Goal: Information Seeking & Learning: Understand process/instructions

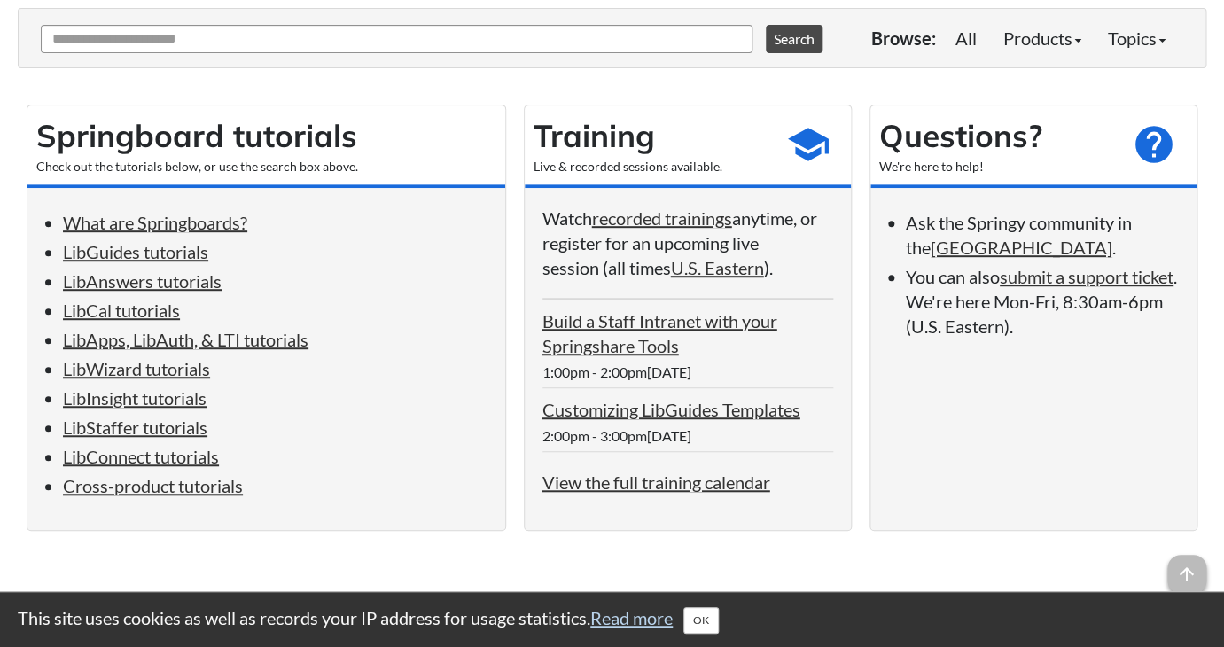
scroll to position [226, 0]
click at [174, 378] on link "LibWizard tutorials" at bounding box center [136, 367] width 147 height 21
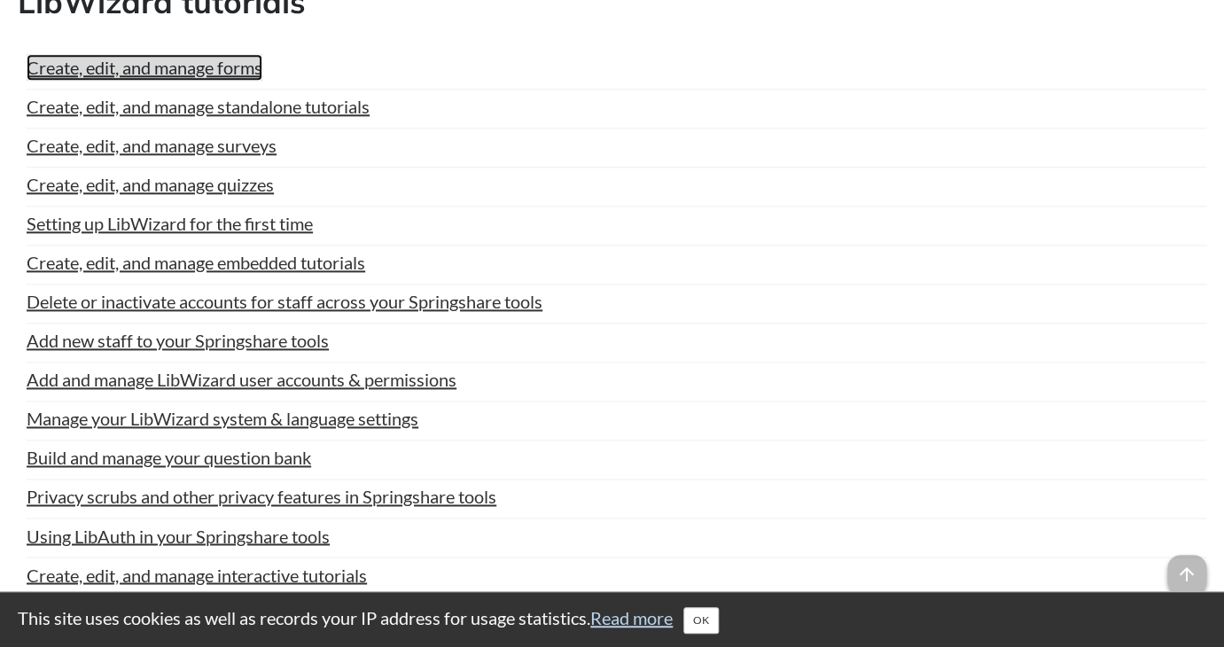
click at [251, 81] on link "Create, edit, and manage forms" at bounding box center [145, 67] width 236 height 27
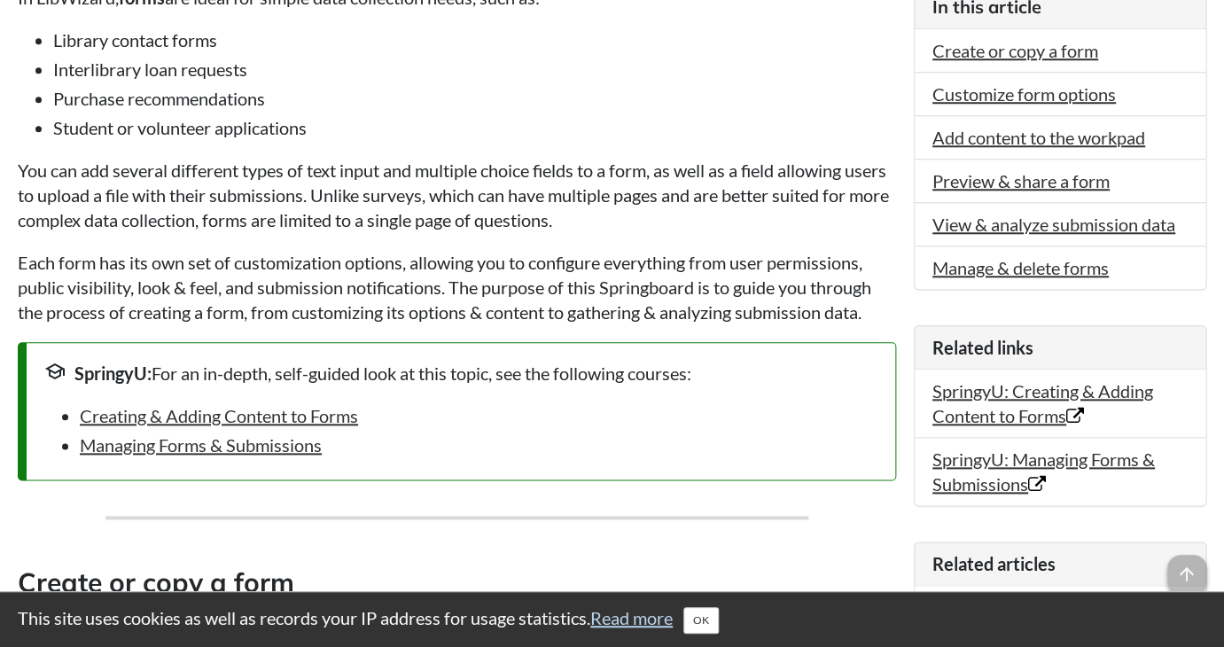
scroll to position [494, 0]
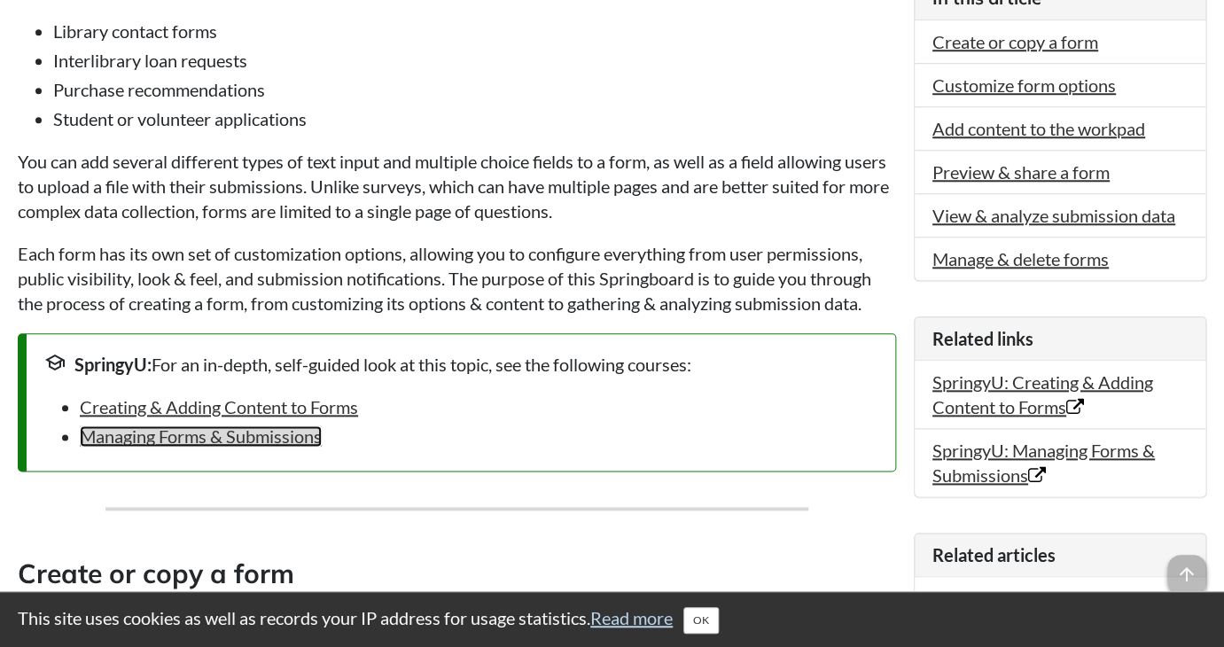
click at [263, 447] on link "Managing Forms & Submissions" at bounding box center [201, 435] width 242 height 21
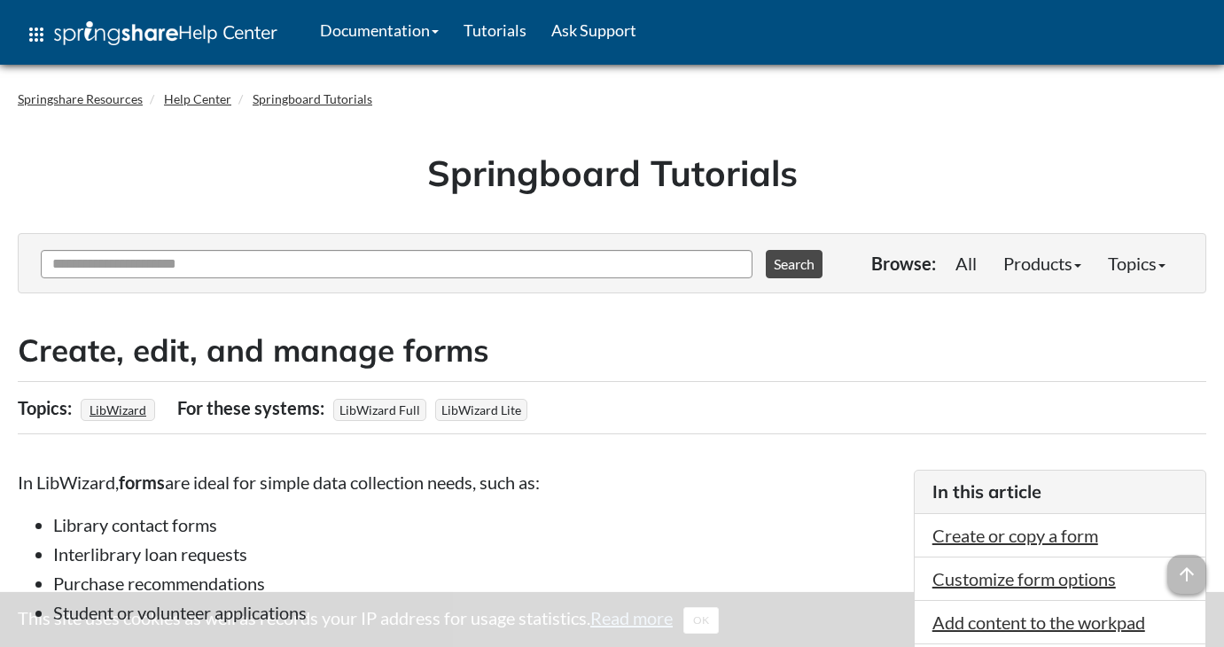
scroll to position [494, 0]
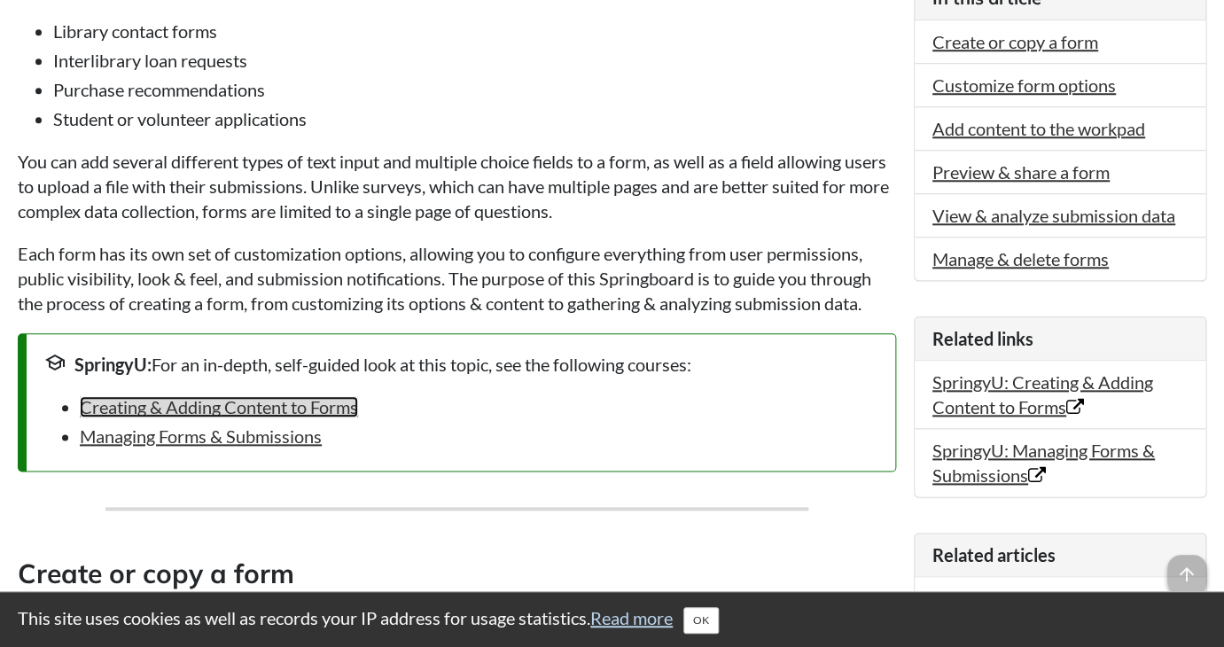
click at [300, 417] on link "Creating & Adding Content to Forms" at bounding box center [219, 406] width 278 height 21
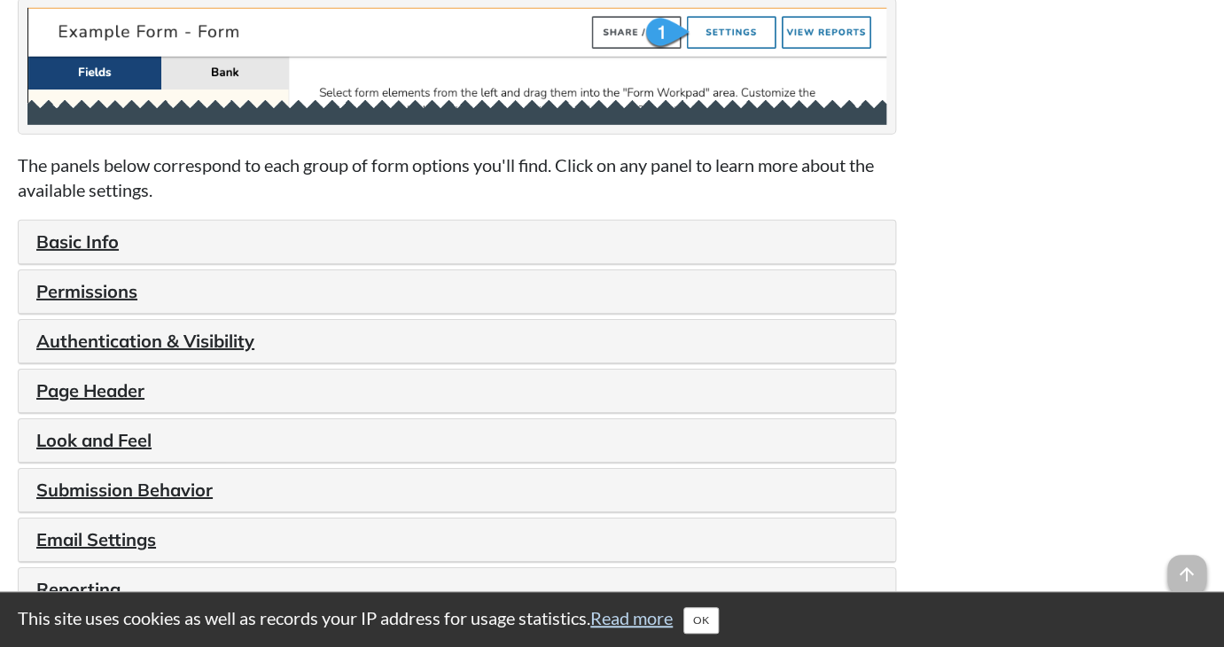
scroll to position [1853, 0]
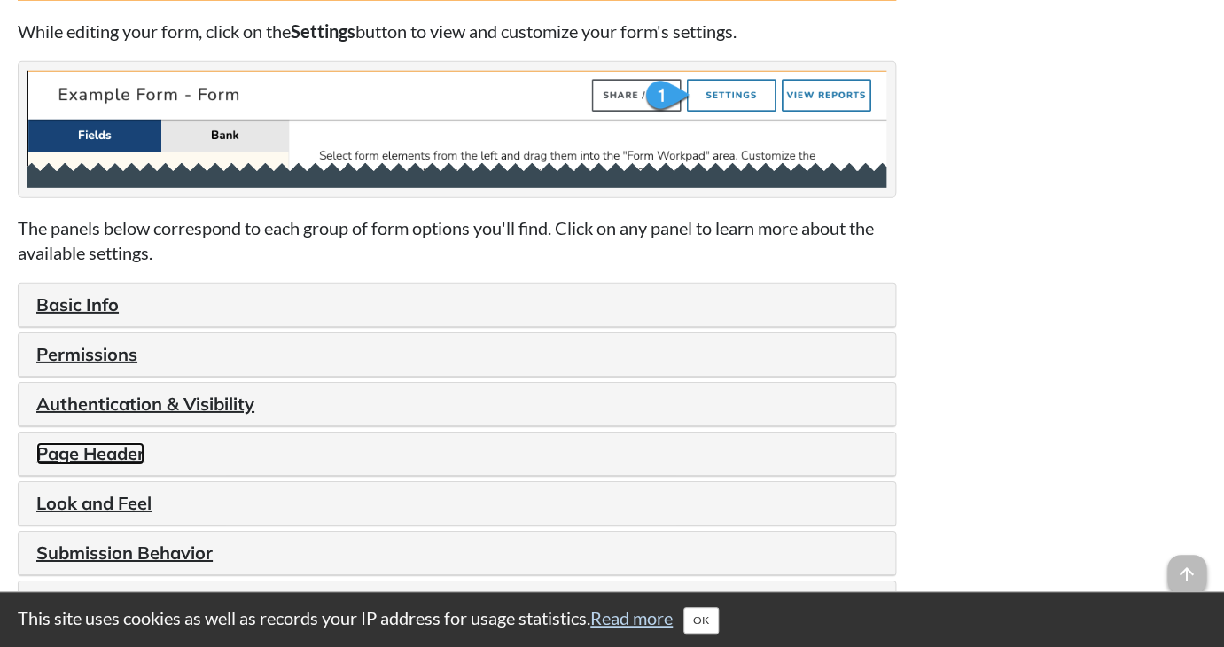
click at [120, 464] on link "Page Header" at bounding box center [90, 453] width 108 height 22
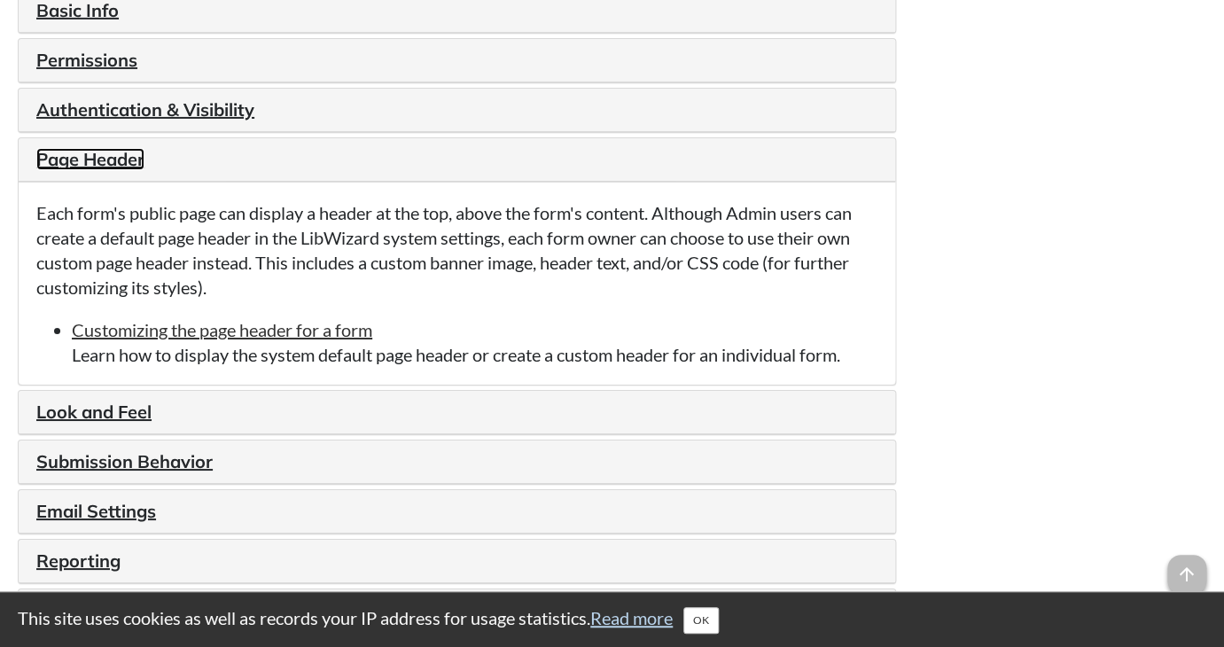
scroll to position [2152, 0]
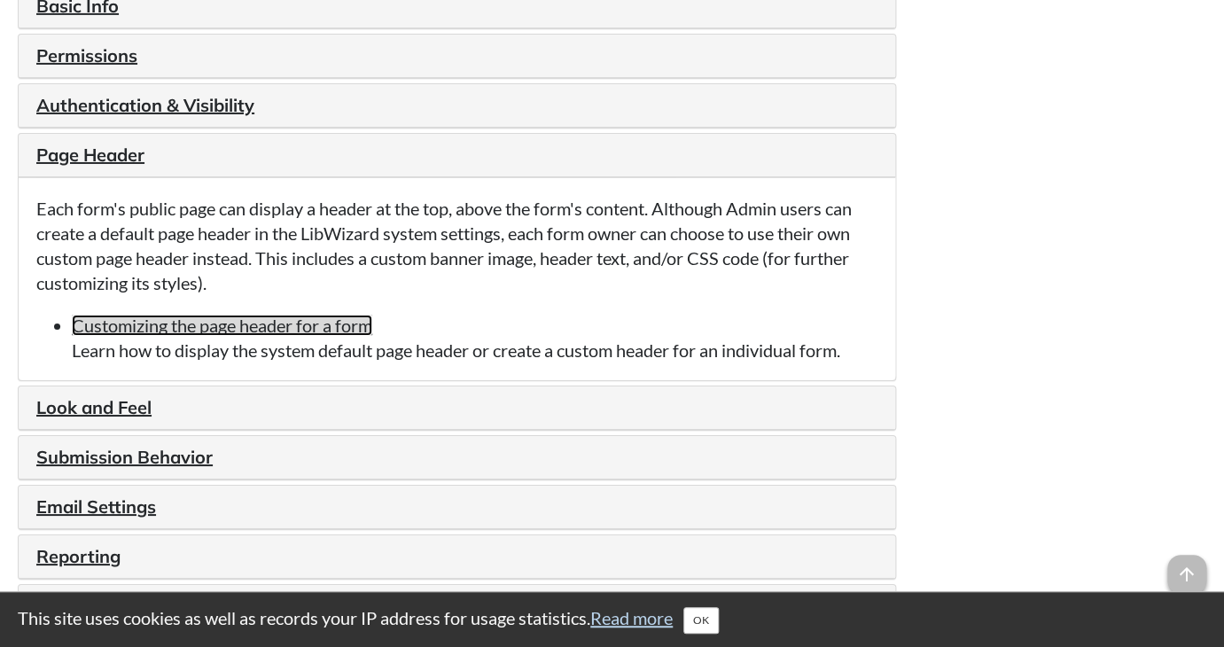
click at [253, 336] on link "Customizing the page header for a form" at bounding box center [222, 325] width 300 height 21
